Goal: Information Seeking & Learning: Learn about a topic

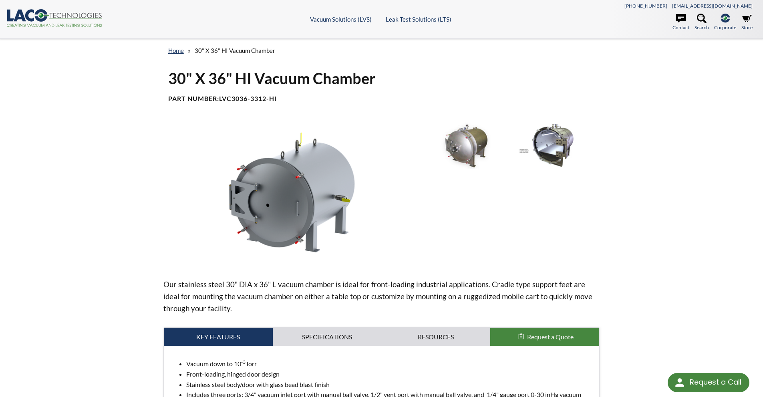
click at [461, 141] on img at bounding box center [466, 145] width 83 height 46
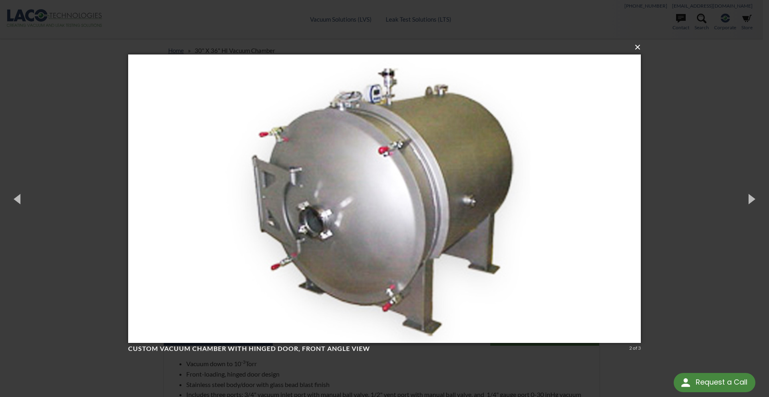
click at [639, 49] on button "×" at bounding box center [387, 47] width 513 height 18
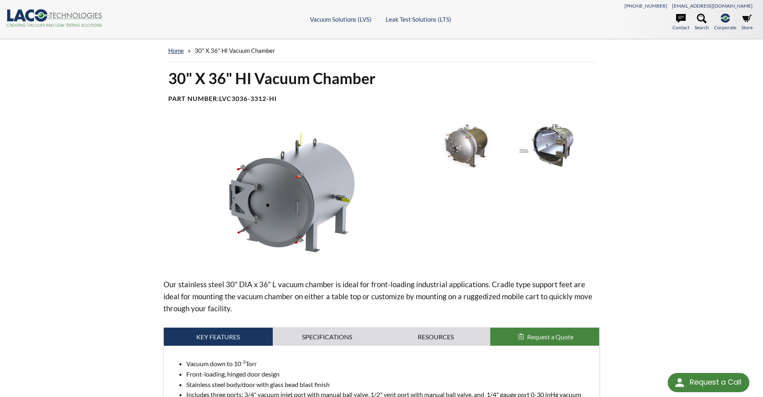
click at [556, 139] on img at bounding box center [553, 145] width 83 height 46
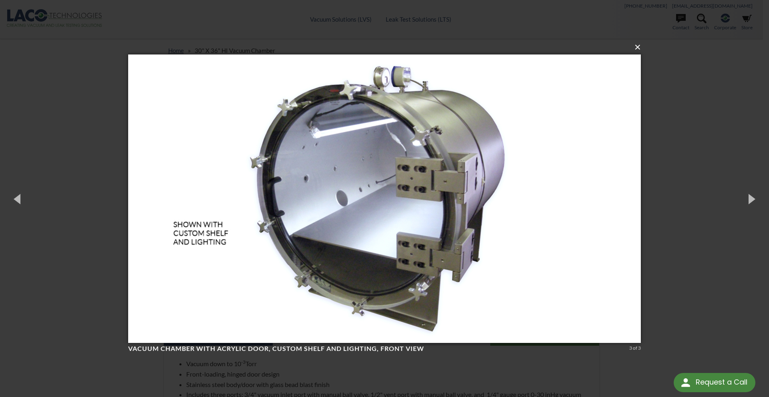
click at [639, 49] on button "×" at bounding box center [387, 47] width 513 height 18
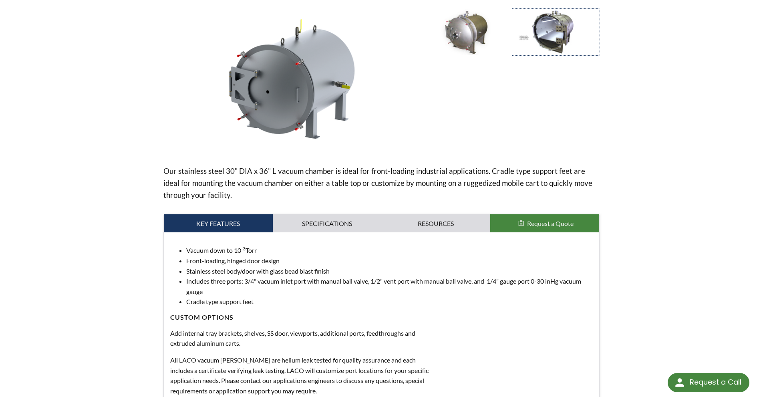
scroll to position [120, 0]
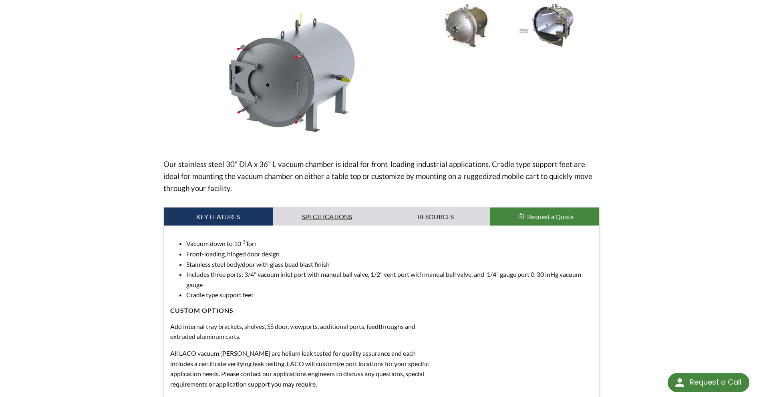
click at [329, 217] on link "Specifications" at bounding box center [327, 217] width 109 height 18
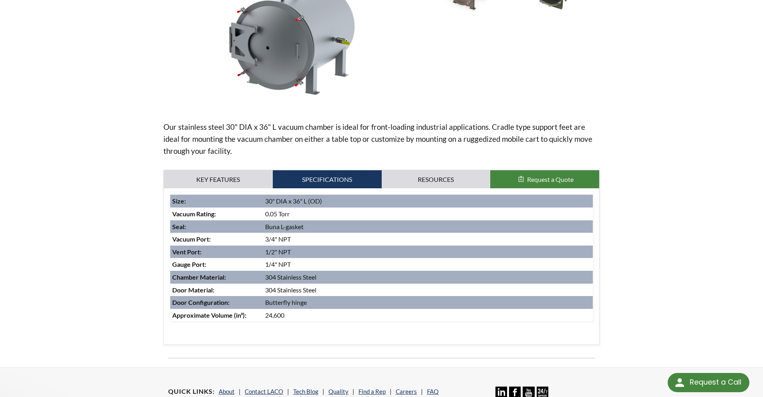
scroll to position [0, 0]
